Goal: Information Seeking & Learning: Learn about a topic

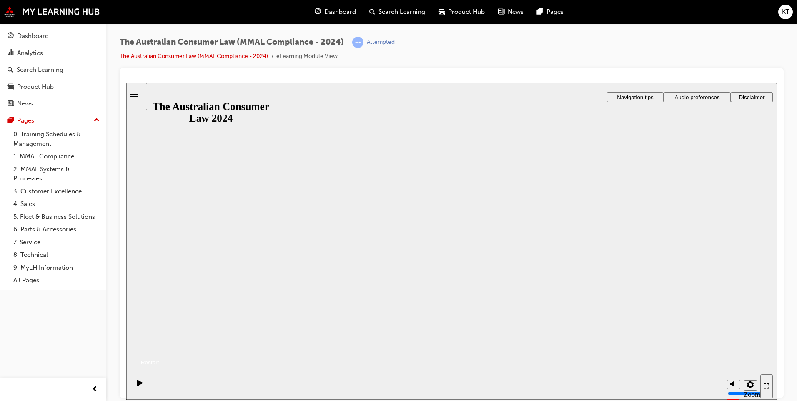
click at [159, 347] on button "Resume" at bounding box center [142, 352] width 33 height 11
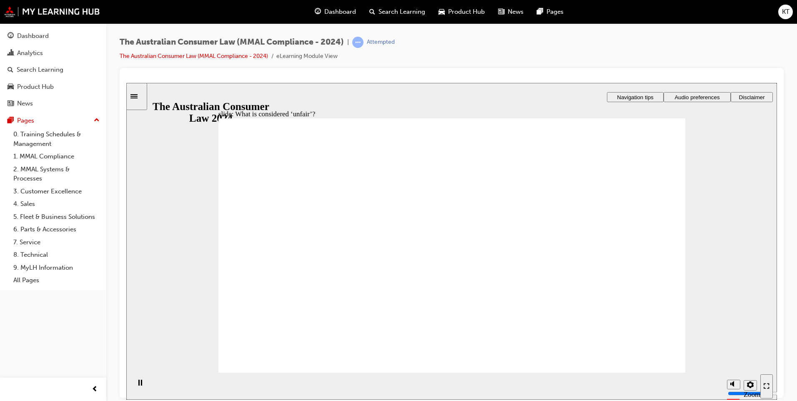
drag, startPoint x: 468, startPoint y: 224, endPoint x: 622, endPoint y: 303, distance: 173.4
drag, startPoint x: 399, startPoint y: 218, endPoint x: 239, endPoint y: 291, distance: 175.9
drag, startPoint x: 411, startPoint y: 183, endPoint x: 567, endPoint y: 265, distance: 176.8
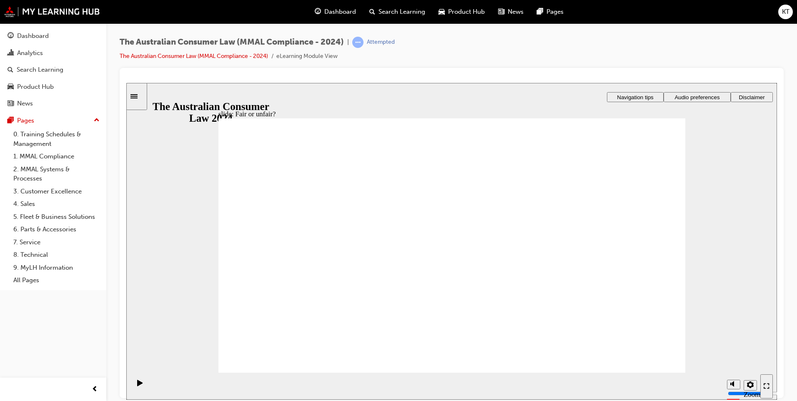
drag, startPoint x: 455, startPoint y: 217, endPoint x: 620, endPoint y: 286, distance: 178.7
drag, startPoint x: 425, startPoint y: 220, endPoint x: 555, endPoint y: 305, distance: 155.7
drag, startPoint x: 490, startPoint y: 215, endPoint x: 651, endPoint y: 292, distance: 178.0
drag, startPoint x: 555, startPoint y: 275, endPoint x: 251, endPoint y: 271, distance: 303.5
drag, startPoint x: 445, startPoint y: 203, endPoint x: 681, endPoint y: 265, distance: 244.0
